Goal: Task Accomplishment & Management: Manage account settings

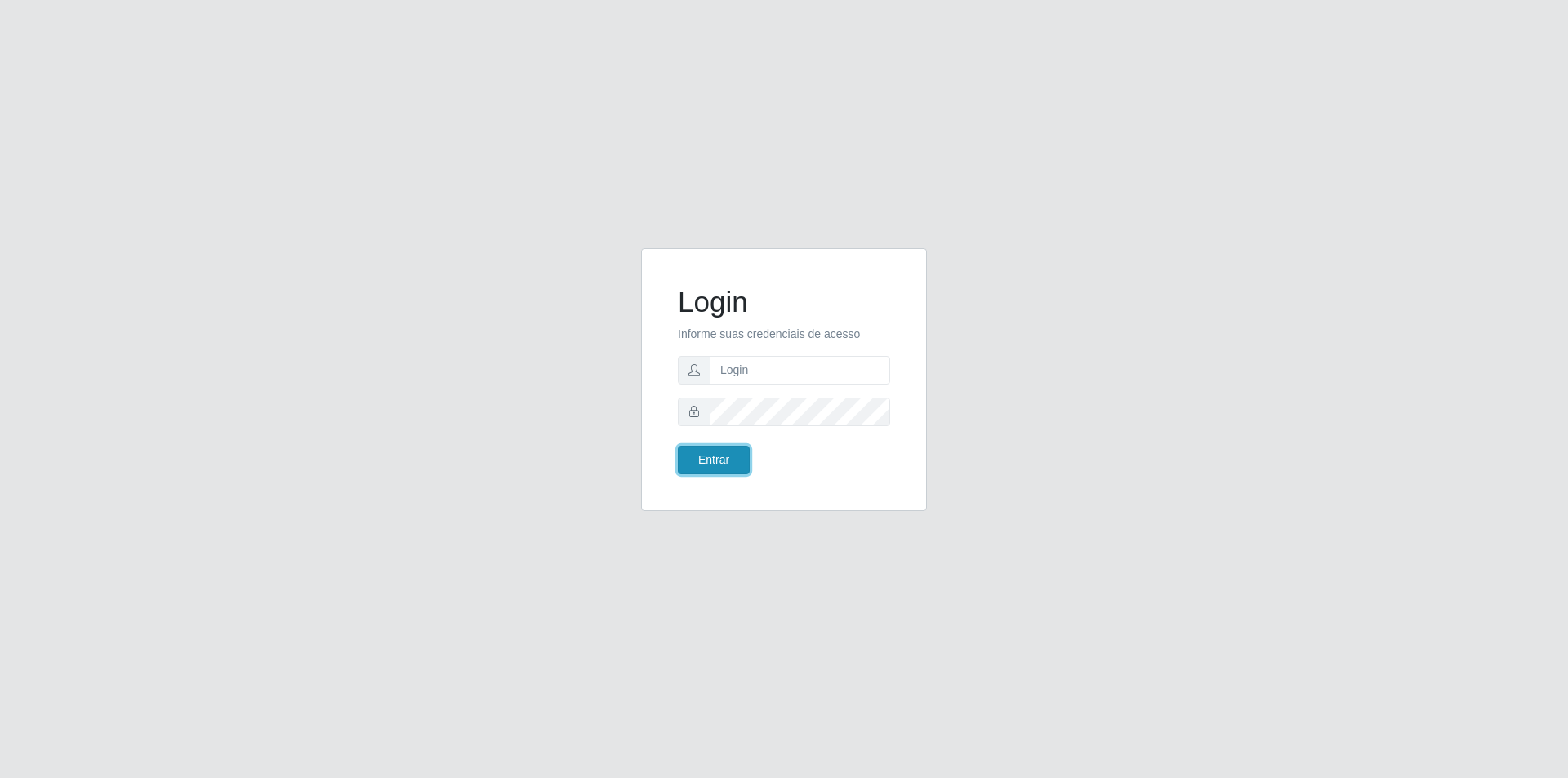
click at [718, 465] on button "Entrar" at bounding box center [713, 461] width 72 height 29
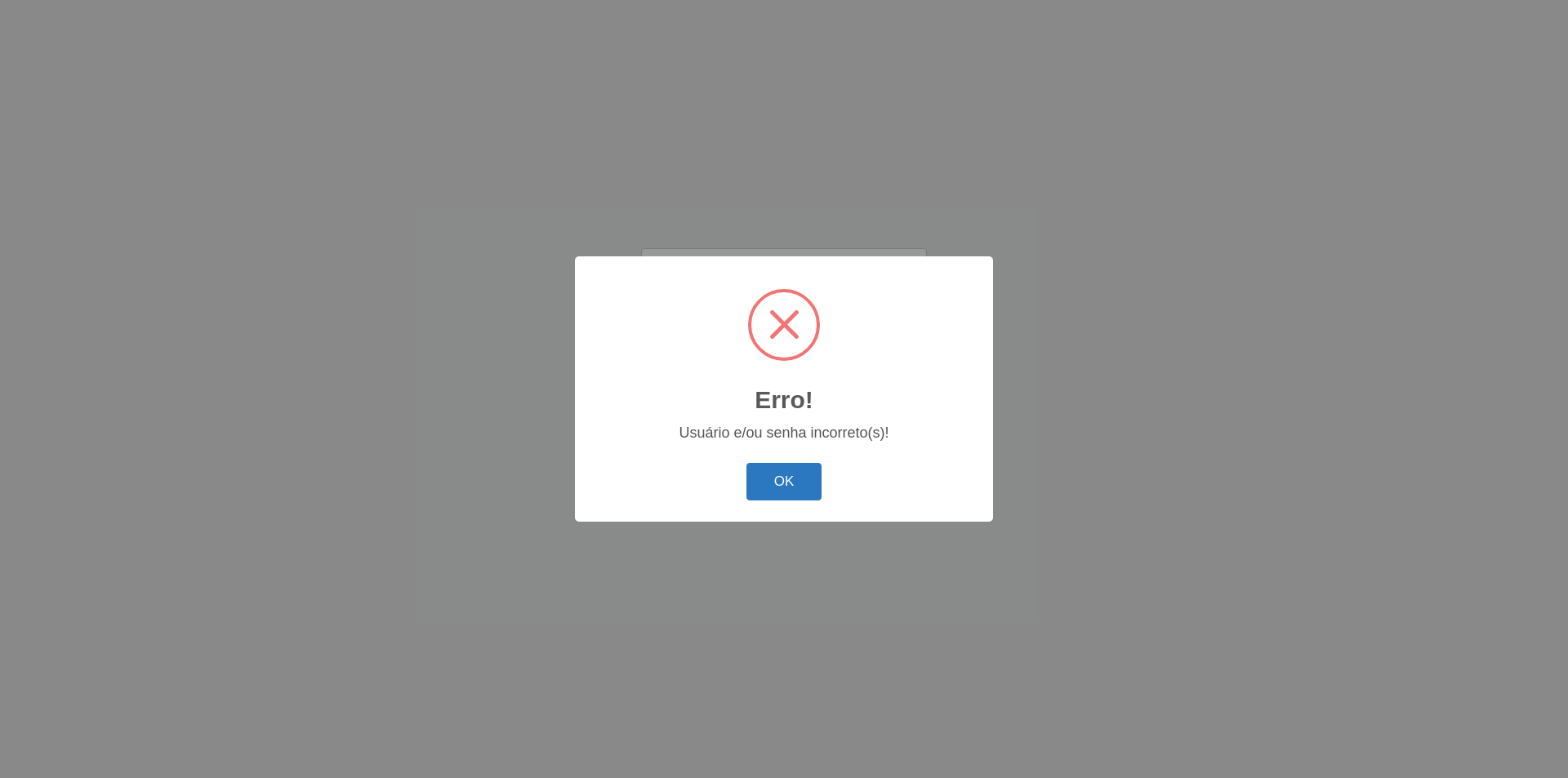
click at [795, 493] on button "OK" at bounding box center [784, 482] width 76 height 39
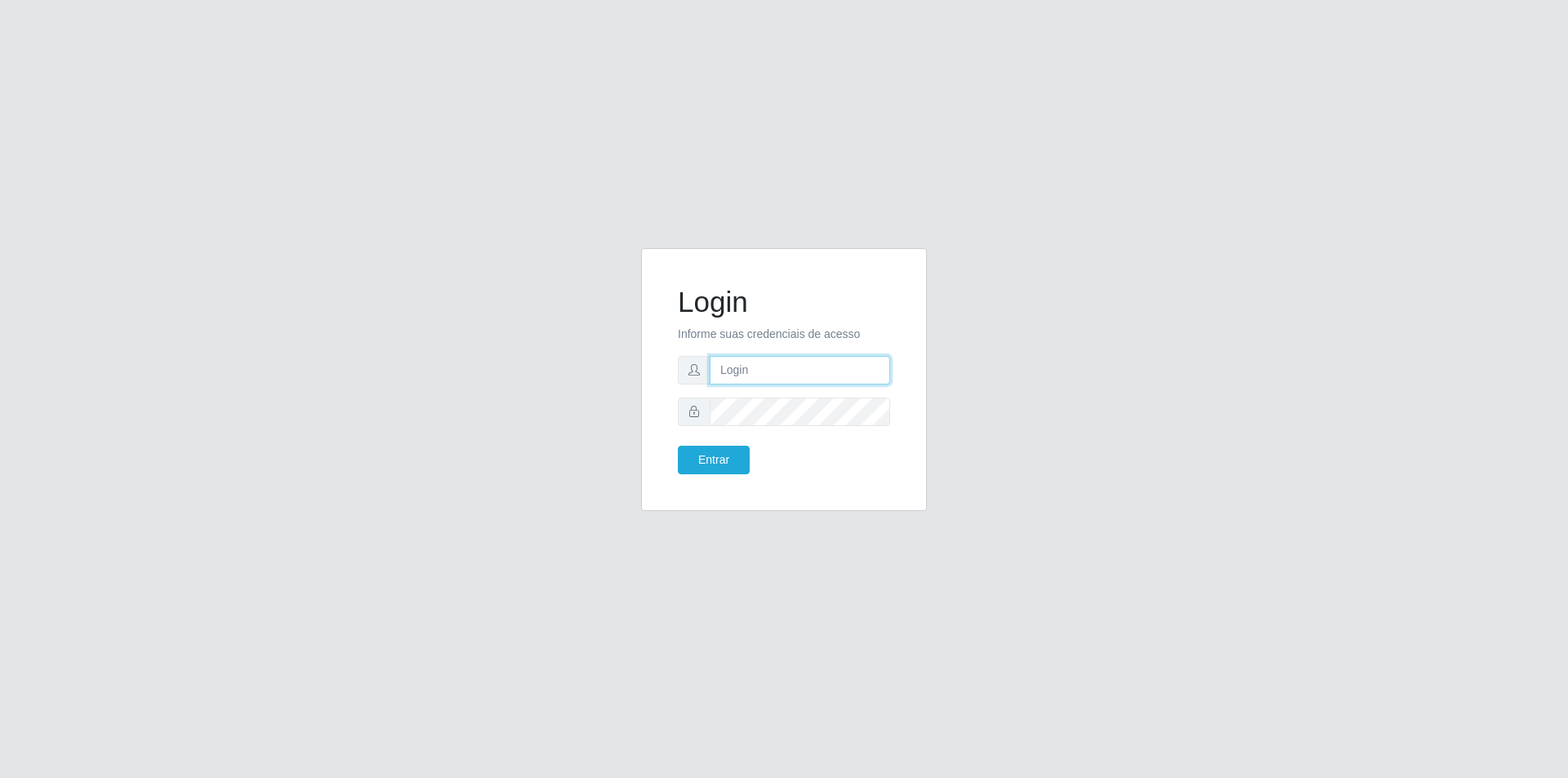
click at [739, 370] on input "text" at bounding box center [800, 371] width 181 height 29
click at [677, 446] on button "Entrar" at bounding box center [713, 461] width 72 height 29
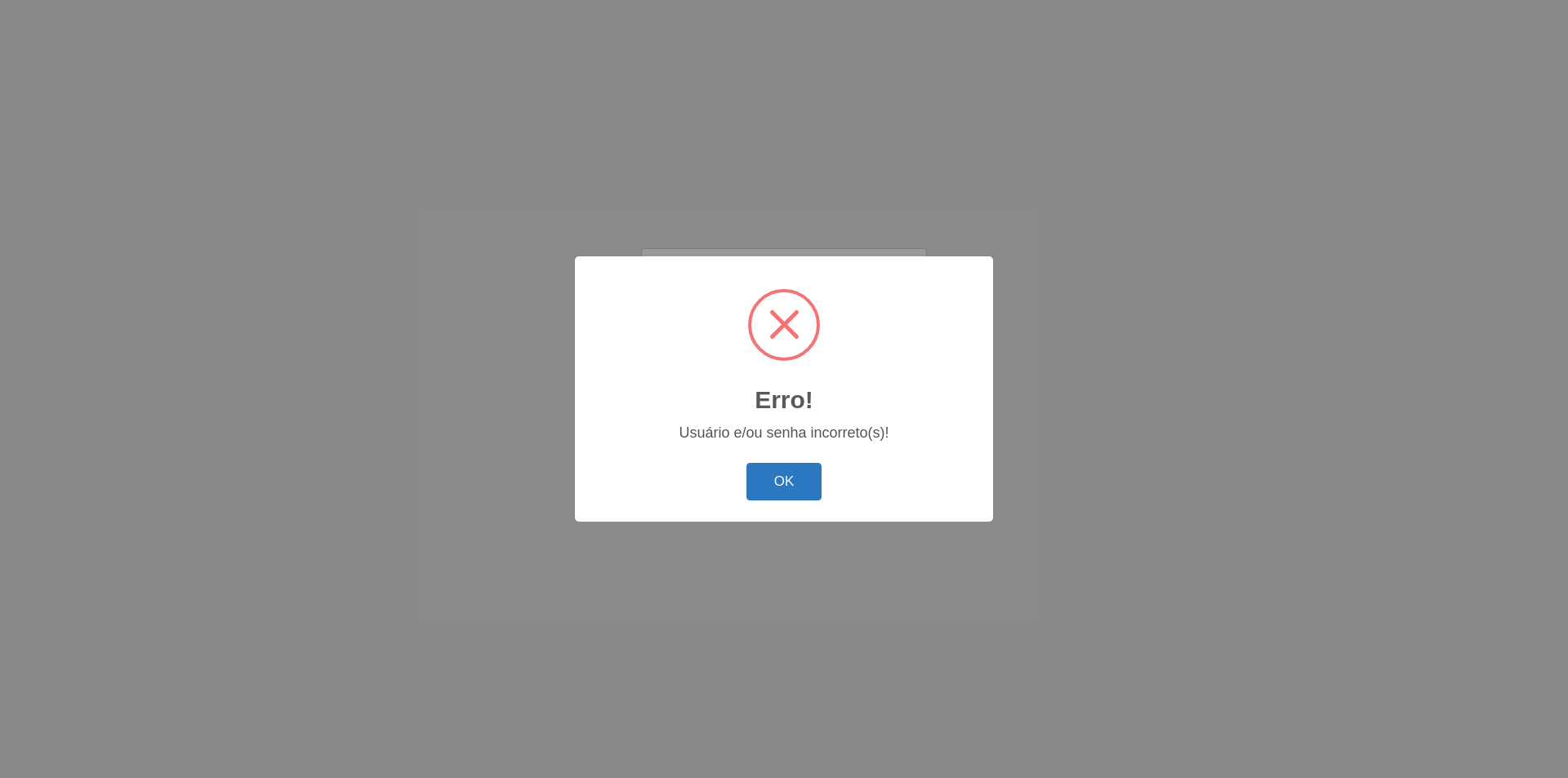
click at [781, 492] on button "OK" at bounding box center [784, 482] width 76 height 39
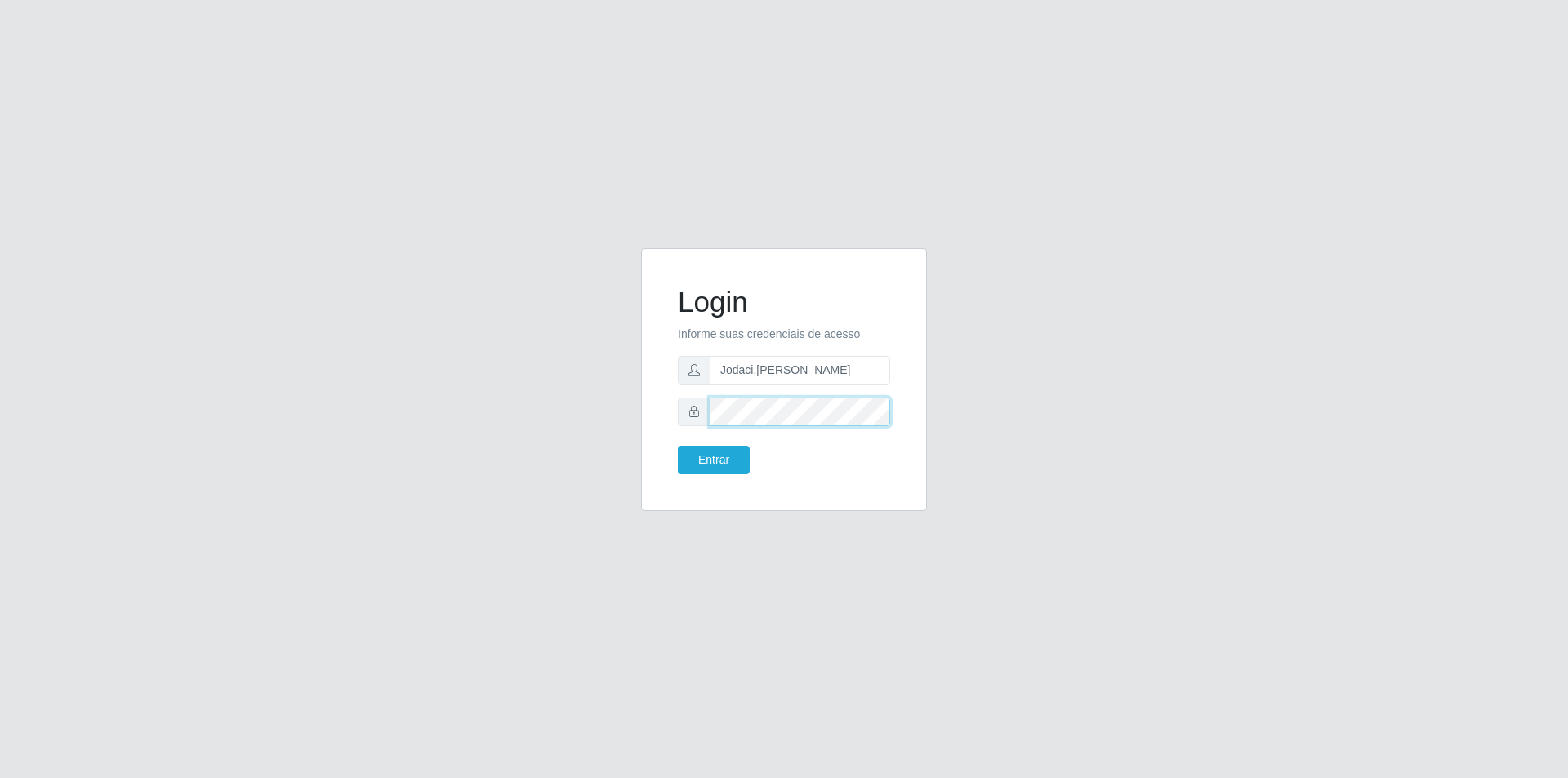
click at [677, 446] on button "Entrar" at bounding box center [713, 461] width 72 height 29
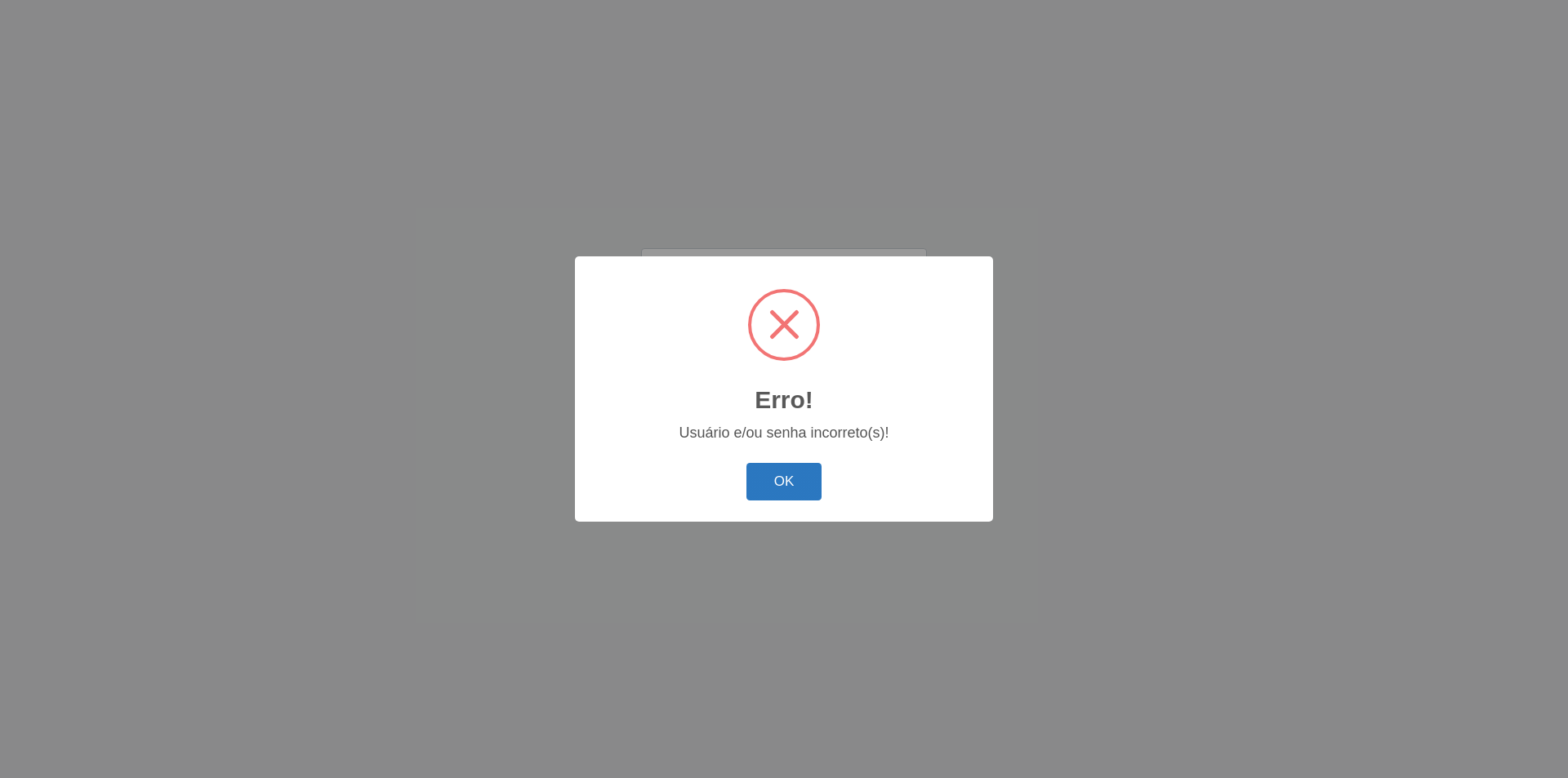
click at [766, 488] on button "OK" at bounding box center [784, 482] width 76 height 39
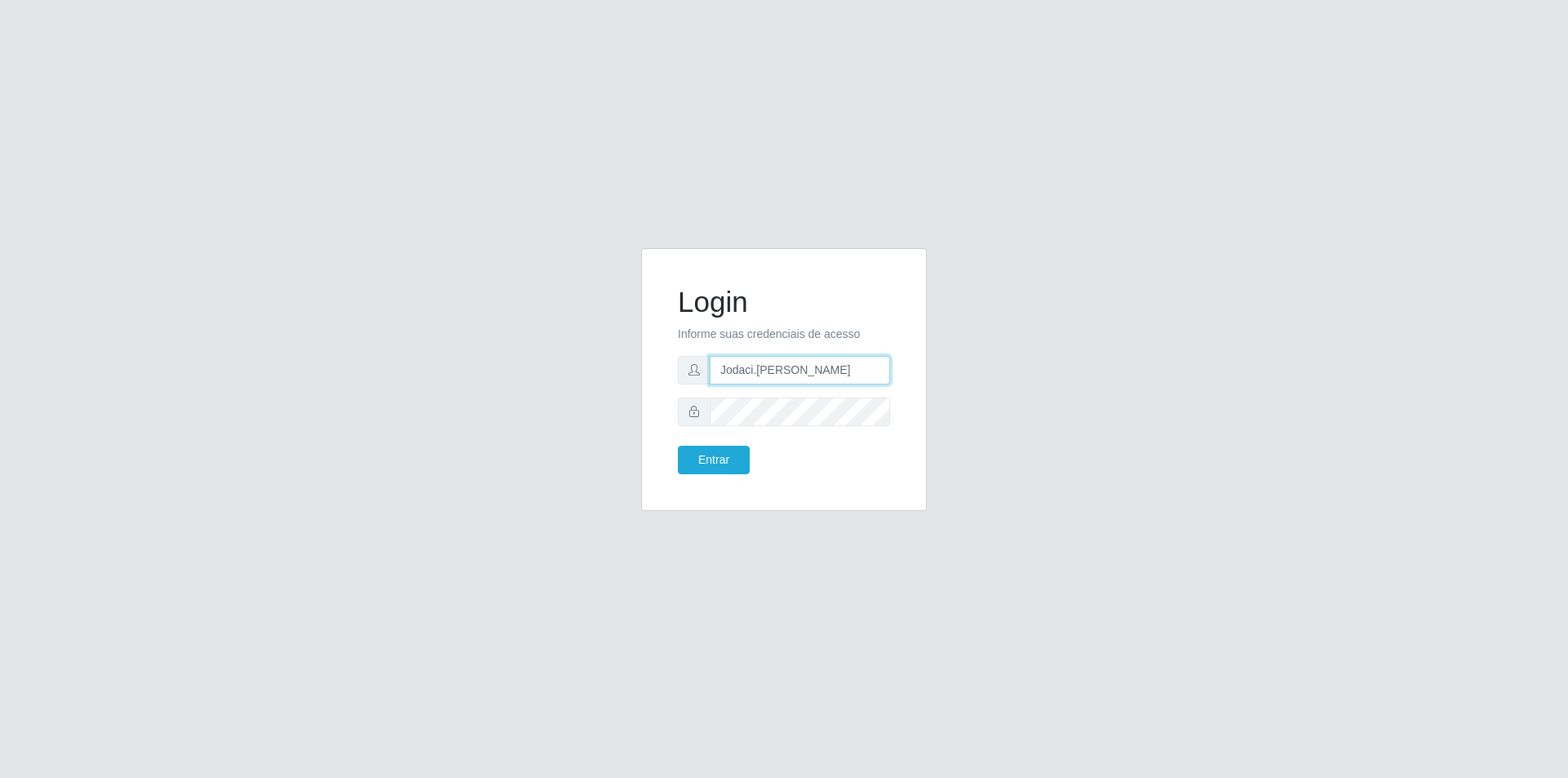
click at [839, 368] on input "Jodaci.[PERSON_NAME]" at bounding box center [800, 371] width 181 height 29
type input "J"
type input "[EMAIL_ADDRESS][PERSON_NAME][DOMAIN_NAME]"
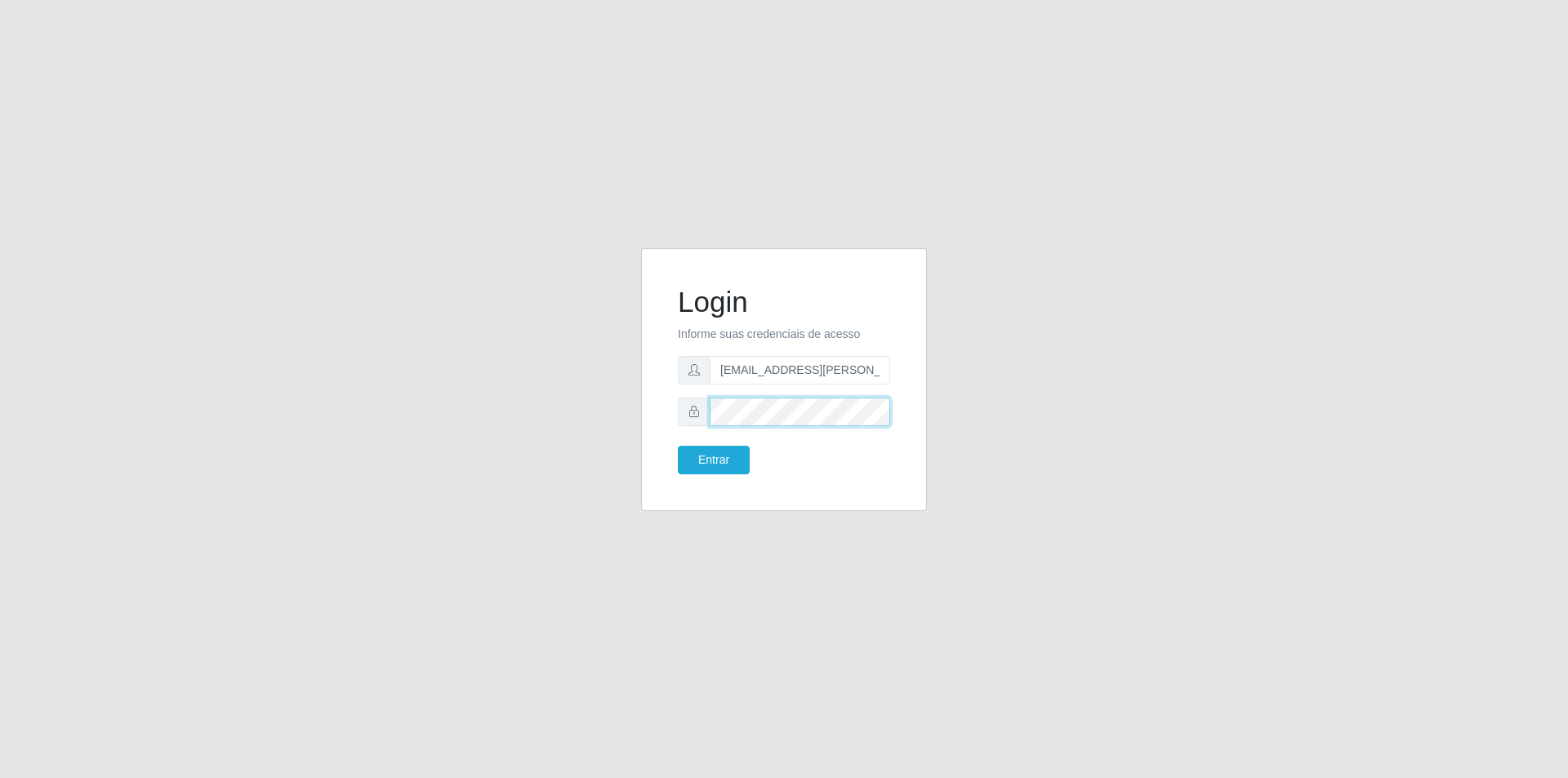
click at [677, 446] on button "Entrar" at bounding box center [713, 461] width 72 height 29
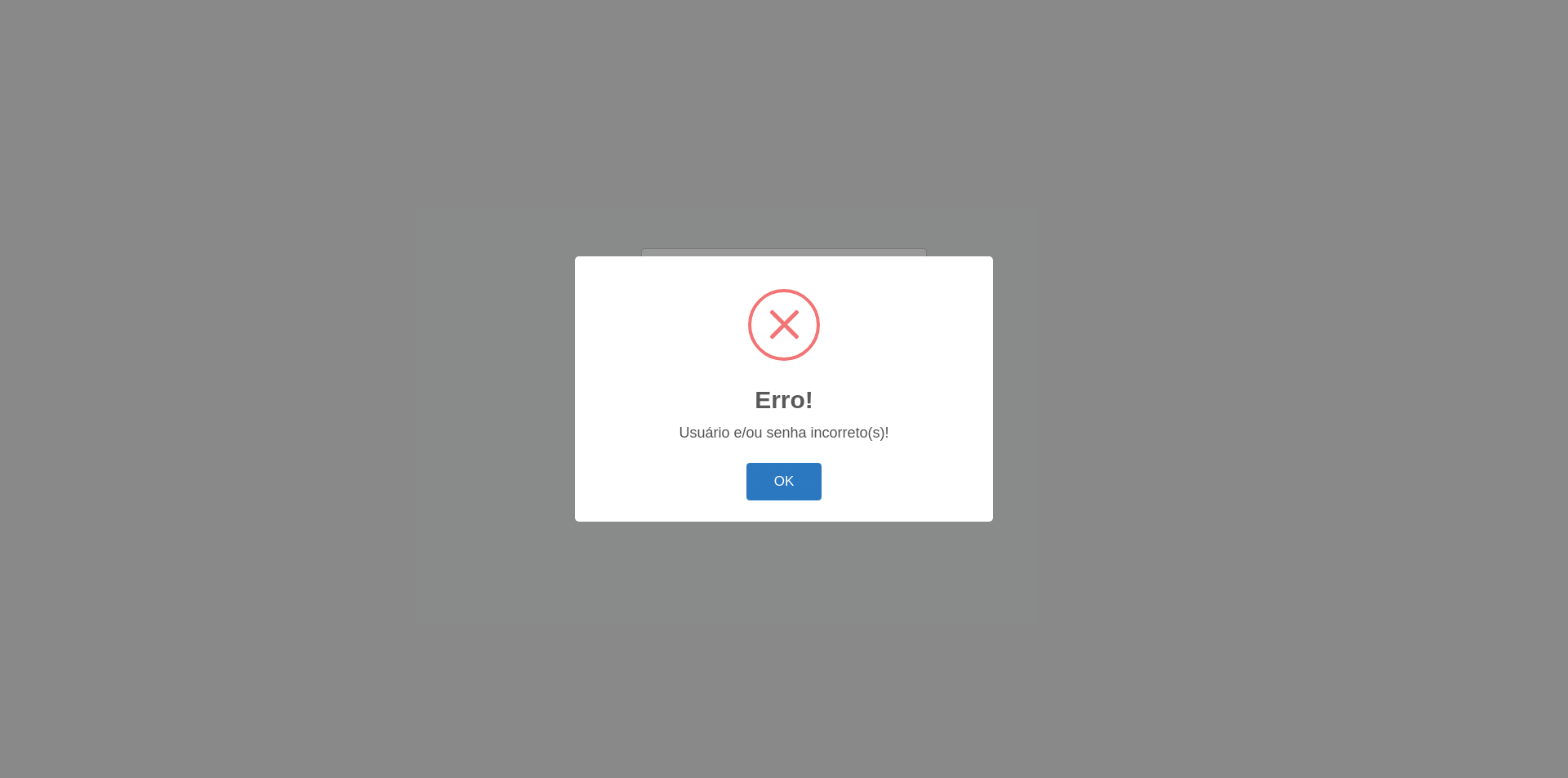
click at [784, 474] on button "OK" at bounding box center [784, 482] width 76 height 39
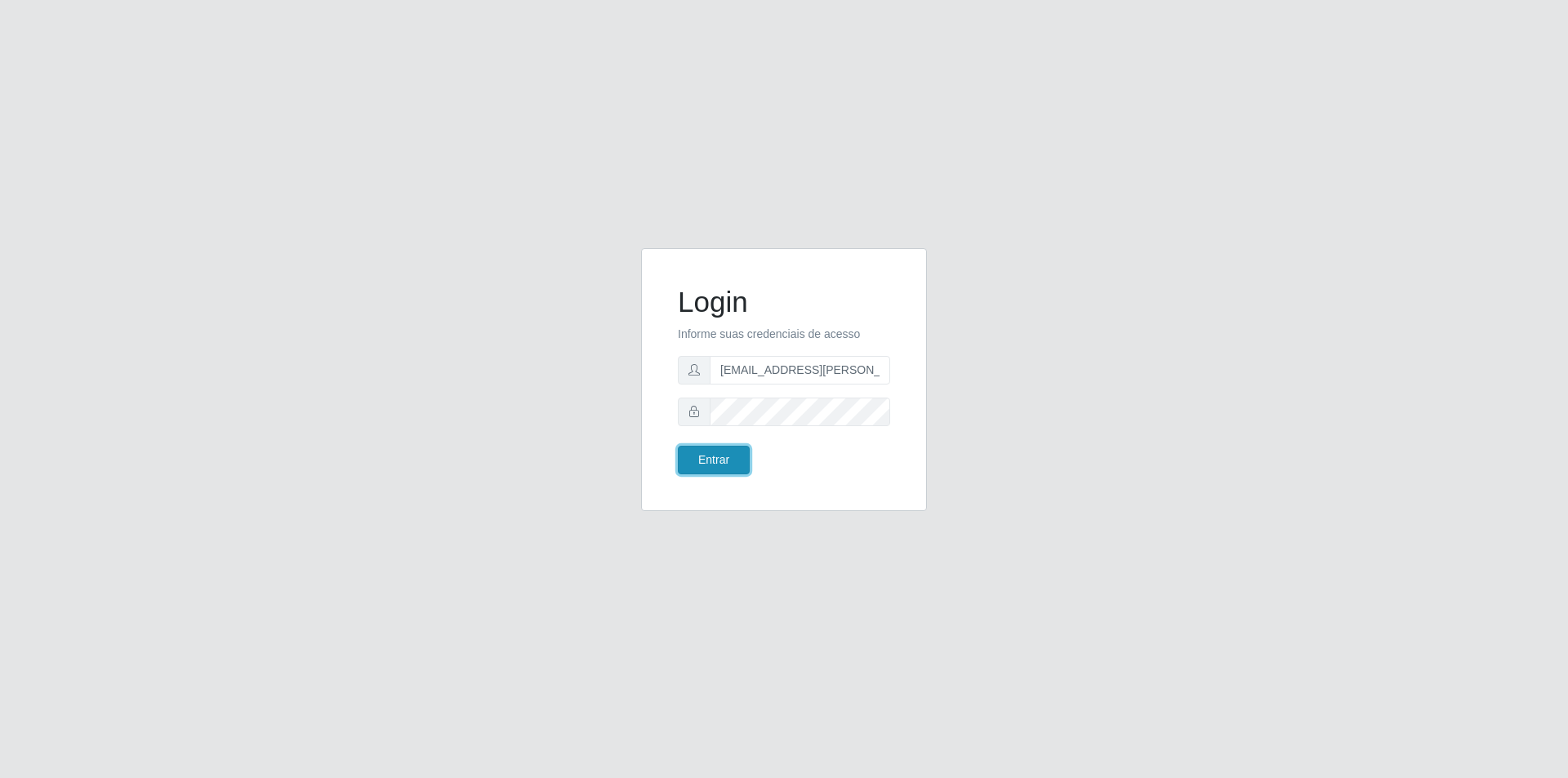
click at [721, 462] on button "Entrar" at bounding box center [713, 461] width 72 height 29
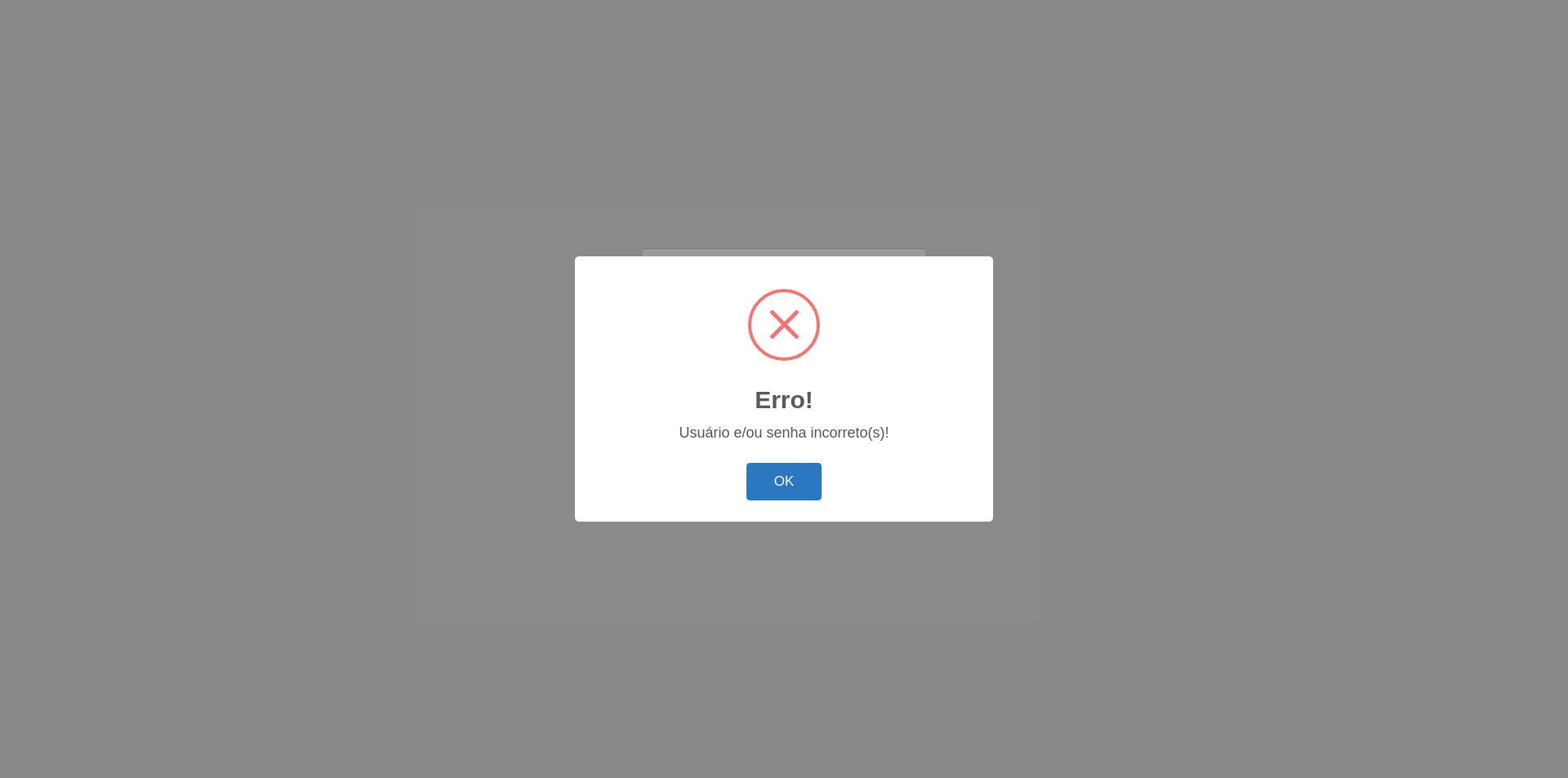
click at [787, 476] on button "OK" at bounding box center [784, 482] width 76 height 39
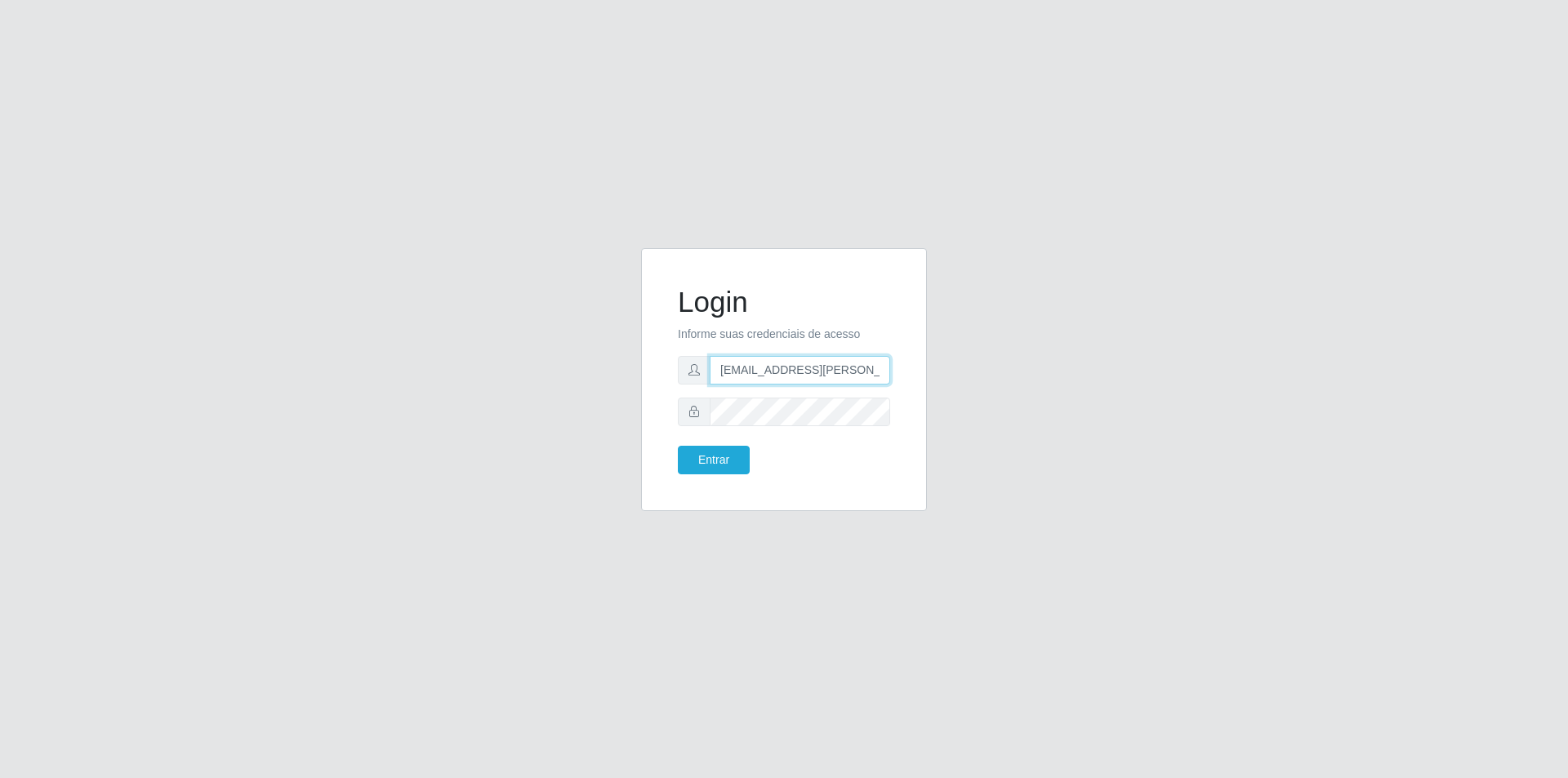
click at [882, 364] on input "[EMAIL_ADDRESS][PERSON_NAME][DOMAIN_NAME]" at bounding box center [800, 371] width 181 height 29
